Goal: Information Seeking & Learning: Learn about a topic

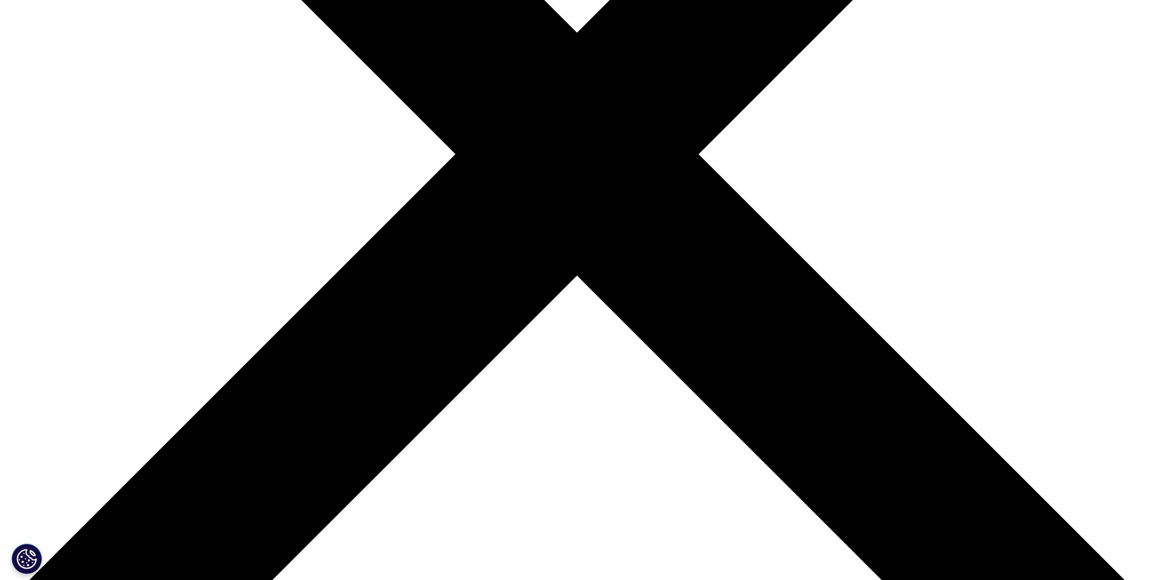
scroll to position [365, 0]
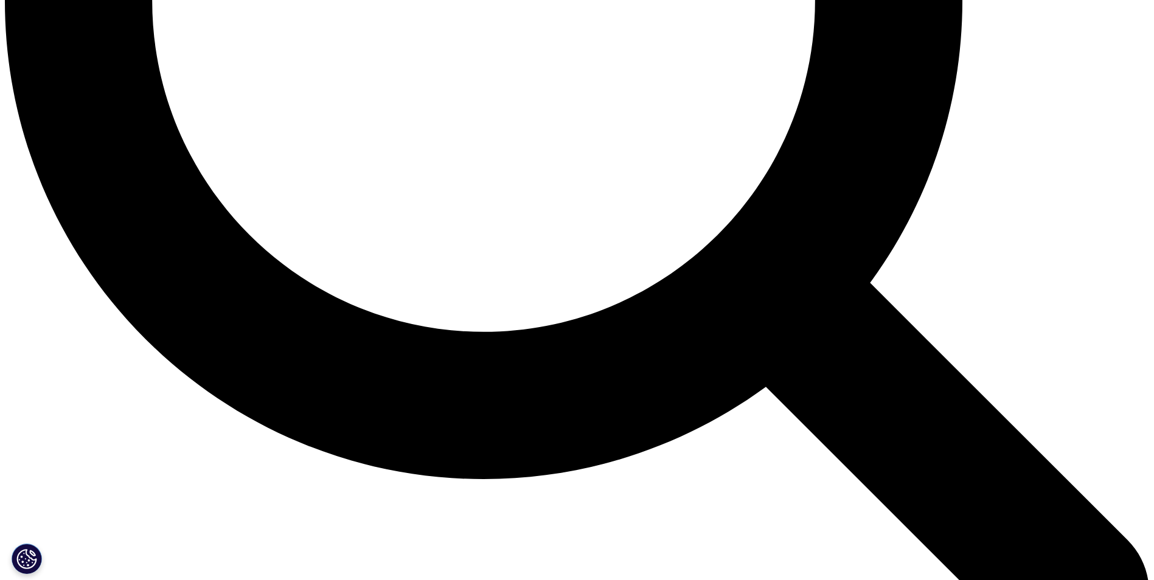
scroll to position [1825, 0]
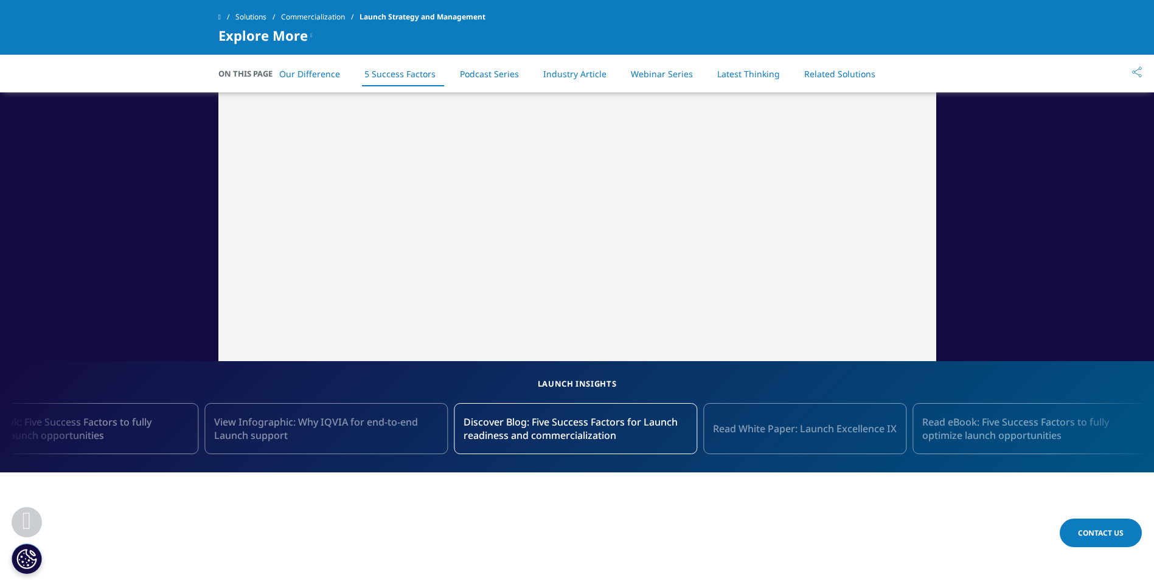
click at [53, 425] on div at bounding box center [39, 428] width 55 height 75
click at [816, 430] on span "Read White Paper: Launch Excellence IX" at bounding box center [805, 428] width 184 height 13
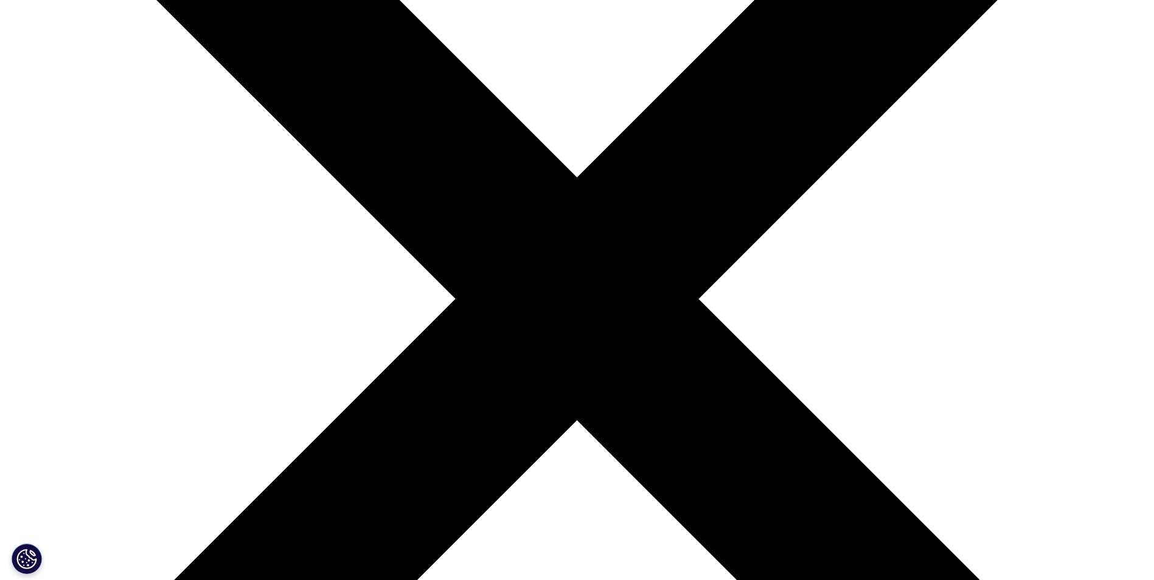
scroll to position [304, 0]
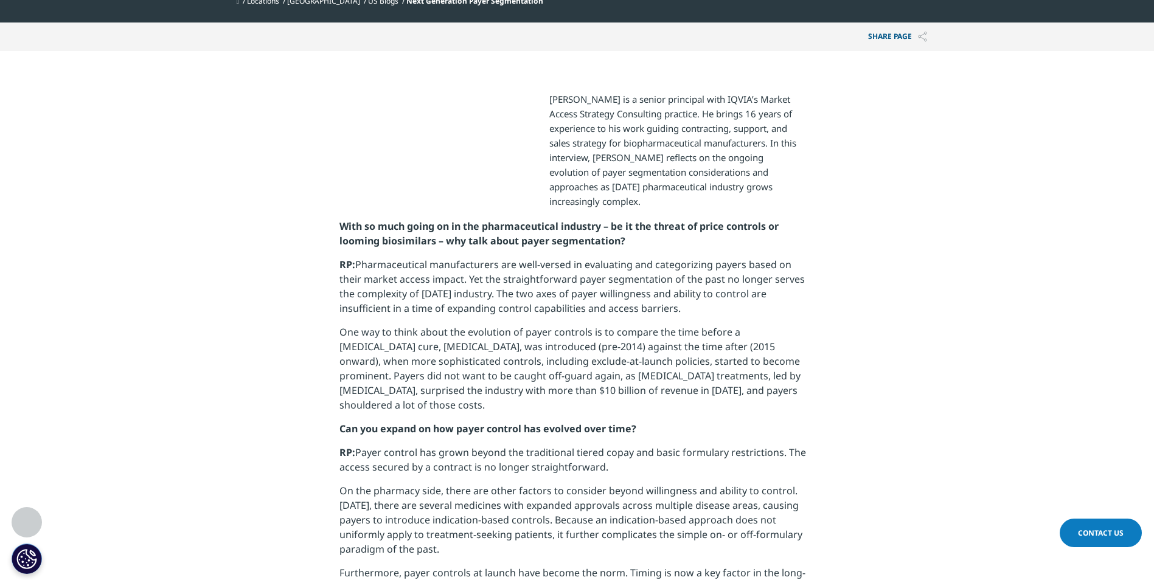
scroll to position [426, 0]
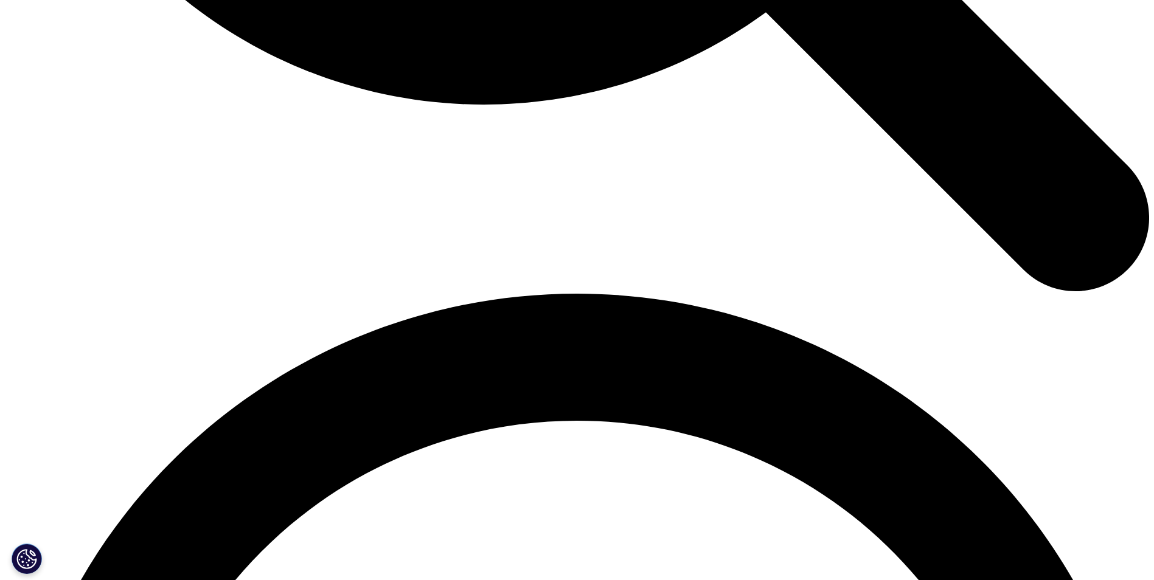
scroll to position [2008, 0]
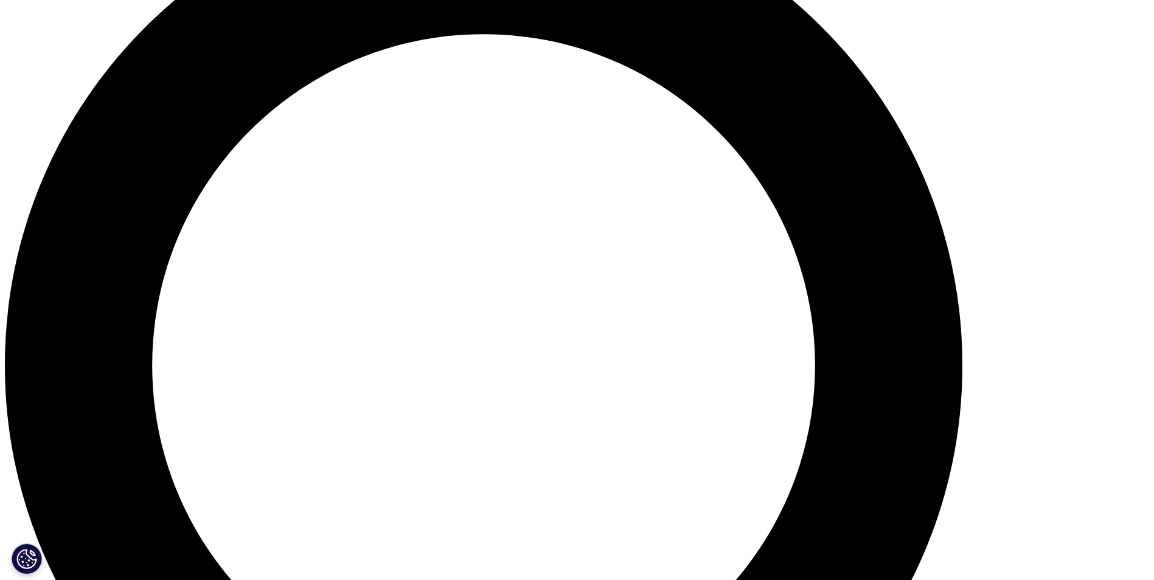
scroll to position [1460, 0]
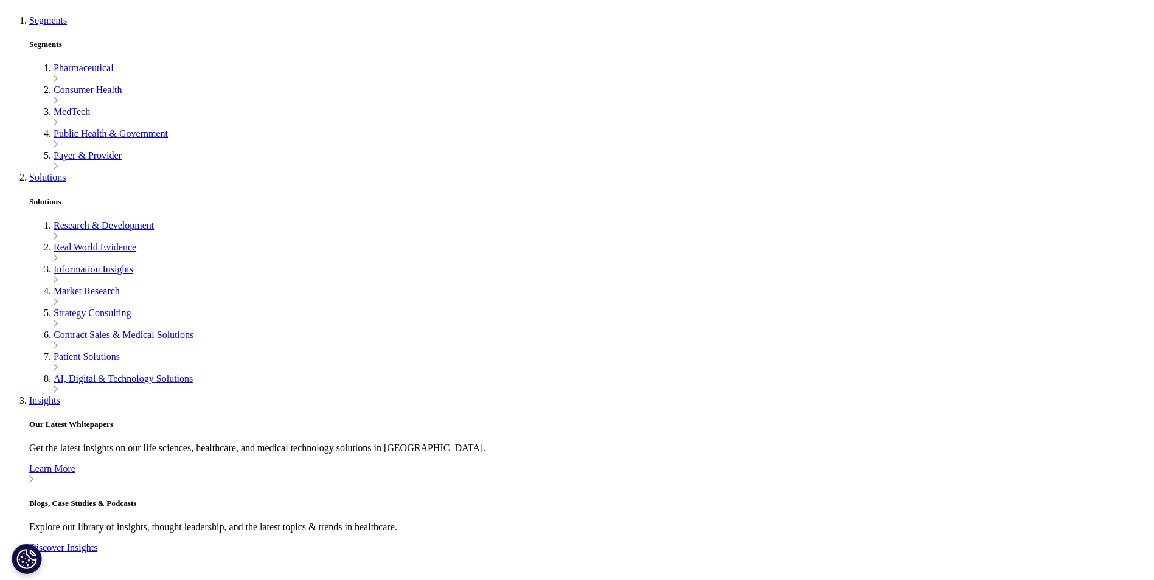
scroll to position [3772, 0]
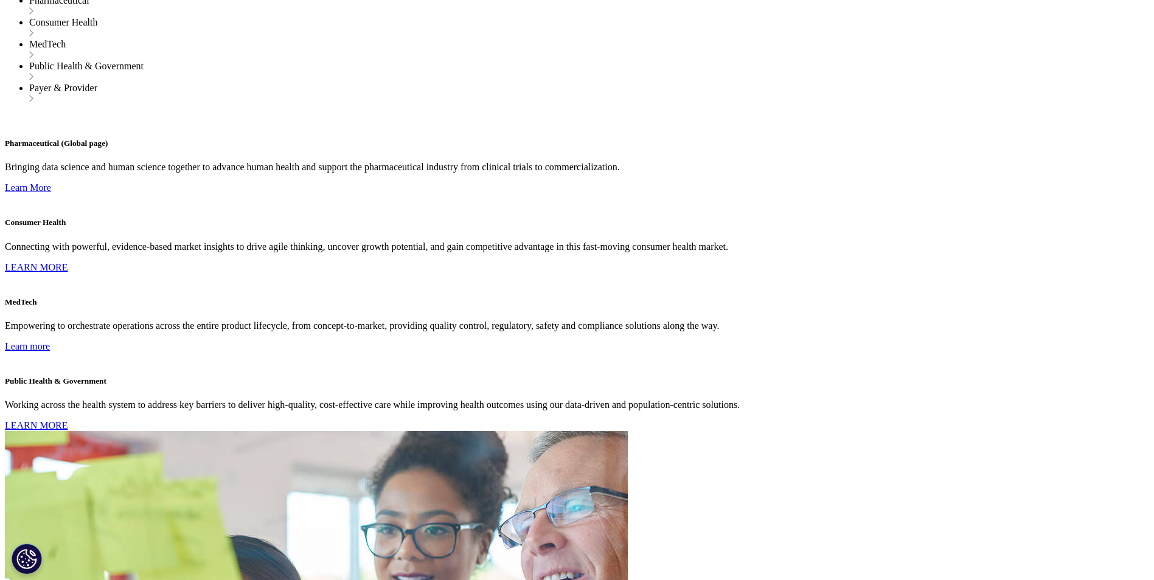
scroll to position [1947, 0]
